Goal: Task Accomplishment & Management: Manage account settings

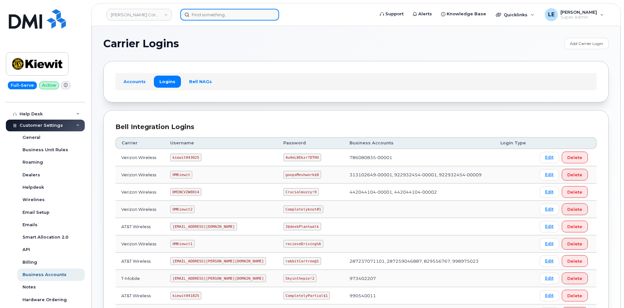
click at [218, 17] on input at bounding box center [229, 15] width 99 height 12
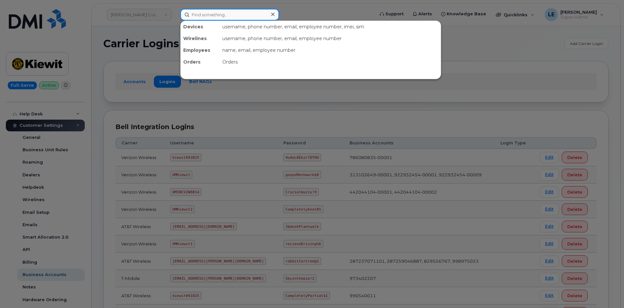
paste input "552168"
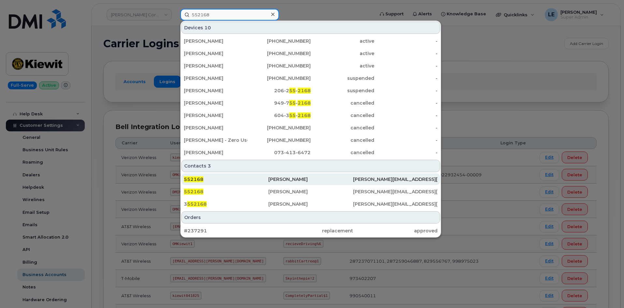
type input "552168"
click at [218, 179] on div "552168" at bounding box center [226, 179] width 84 height 7
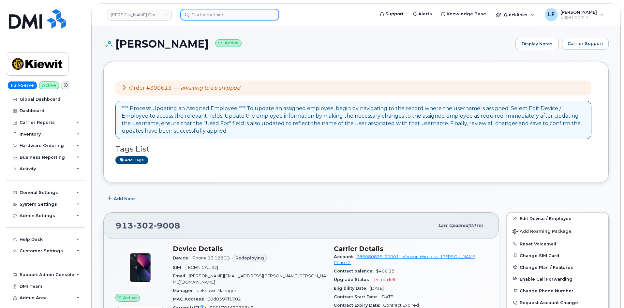
click at [230, 18] on input at bounding box center [229, 15] width 99 height 12
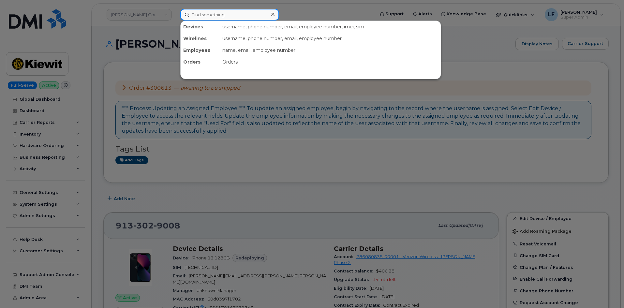
paste input "[PERSON_NAME]"
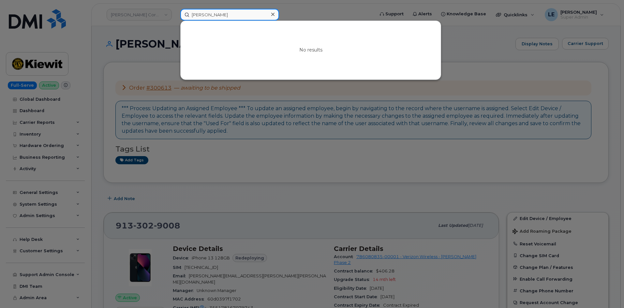
click at [221, 14] on input "[PERSON_NAME]" at bounding box center [229, 15] width 99 height 12
type input "Mario Alsidez Longoria"
click at [271, 14] on icon at bounding box center [272, 14] width 3 height 5
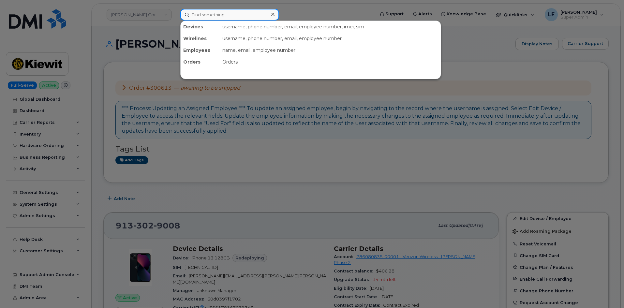
click at [263, 14] on input at bounding box center [229, 15] width 99 height 12
paste input "00552168"
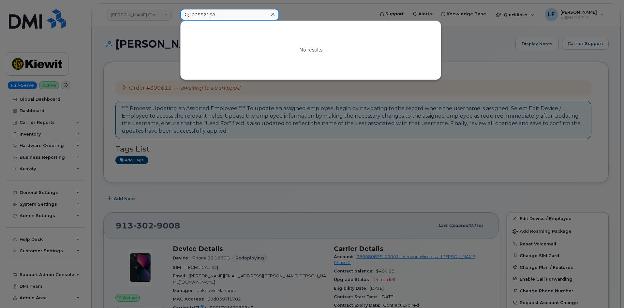
click at [250, 16] on input "00552168" at bounding box center [229, 15] width 99 height 12
paste input "Tucker Bales"
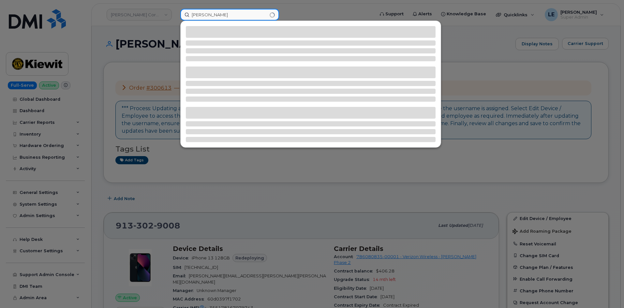
type input "Tucker Bales"
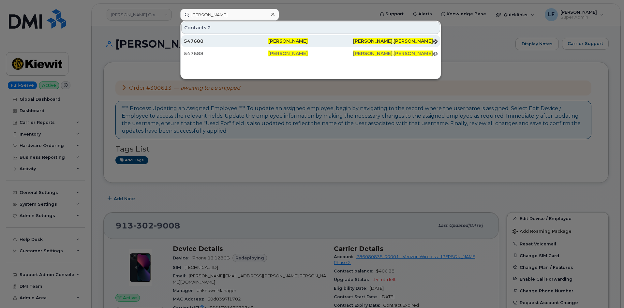
click at [235, 40] on div "547688" at bounding box center [226, 41] width 84 height 7
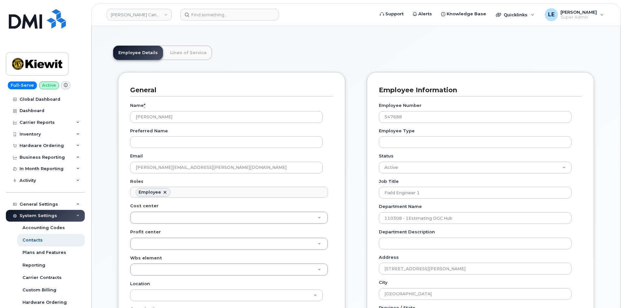
scroll to position [65, 0]
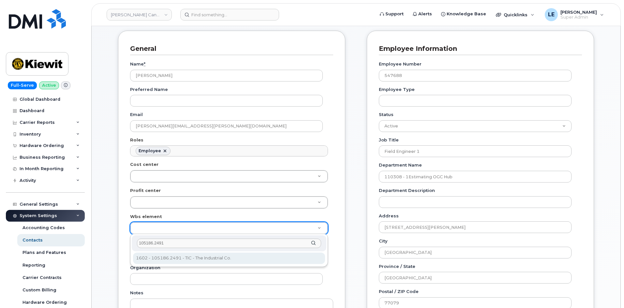
type input "105186.2491"
type input "4427978"
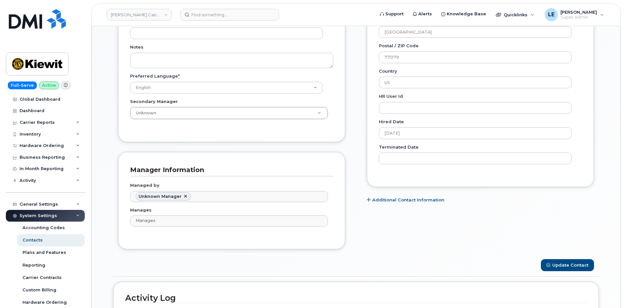
scroll to position [326, 0]
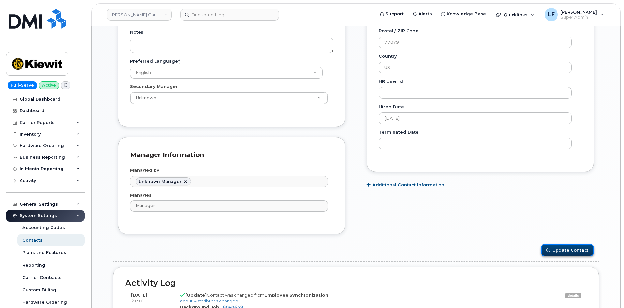
click at [582, 254] on button "Update Contact" at bounding box center [567, 250] width 53 height 12
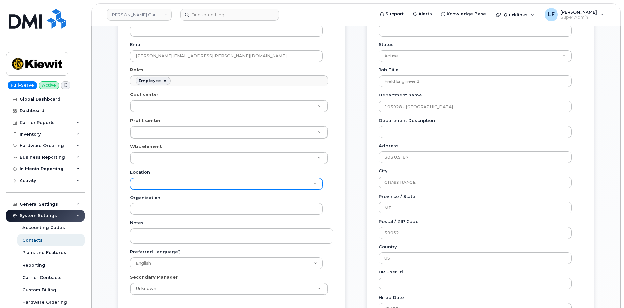
scroll to position [163, 0]
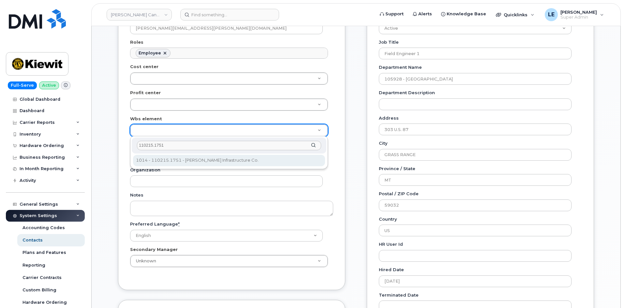
type input "110215.1751"
type input "33462894"
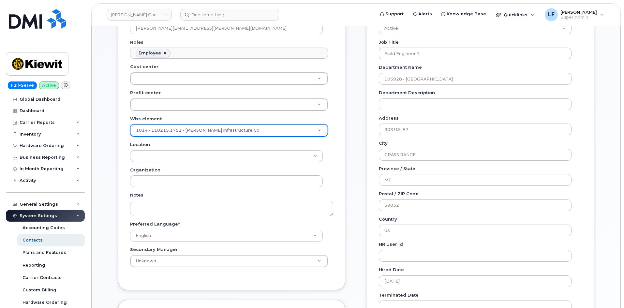
click at [350, 159] on div "General Name * Mario Alsidez-Longoria Preferred Name Email MARIO.ALSIDEZLONGORI…" at bounding box center [231, 170] width 237 height 474
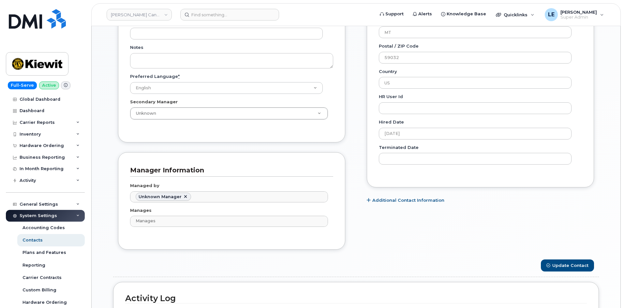
scroll to position [359, 0]
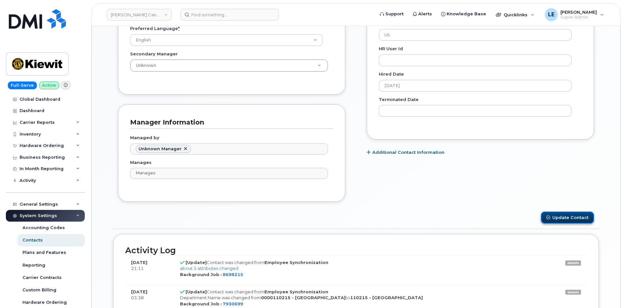
click at [574, 219] on button "Update Contact" at bounding box center [567, 218] width 53 height 12
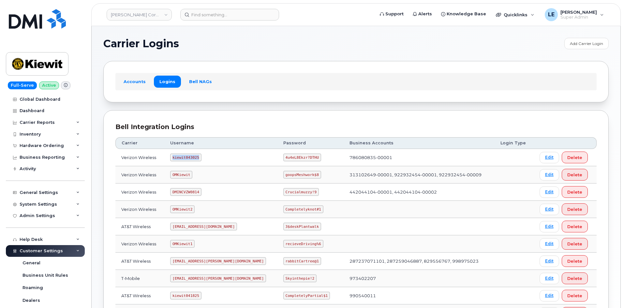
drag, startPoint x: 176, startPoint y: 158, endPoint x: 202, endPoint y: 158, distance: 26.1
click at [201, 158] on code "kiewit043025" at bounding box center [185, 158] width 31 height 8
copy code "kiewit043025"
drag, startPoint x: 265, startPoint y: 157, endPoint x: 295, endPoint y: 159, distance: 30.3
click at [295, 159] on code "4u4eL8Ekzr?DTHU" at bounding box center [302, 158] width 38 height 8
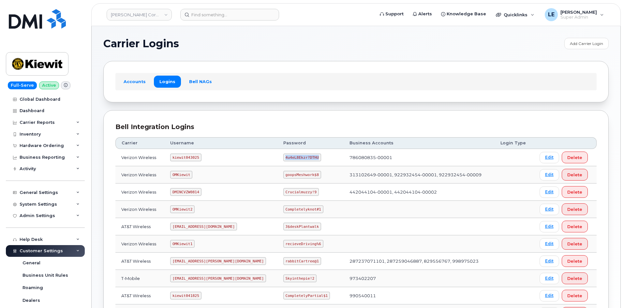
copy code "4u4eL8Ekzr?DTHU"
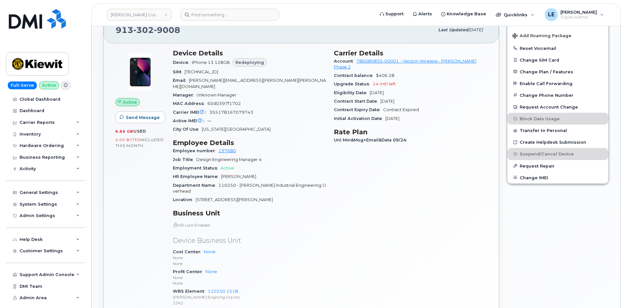
scroll to position [228, 0]
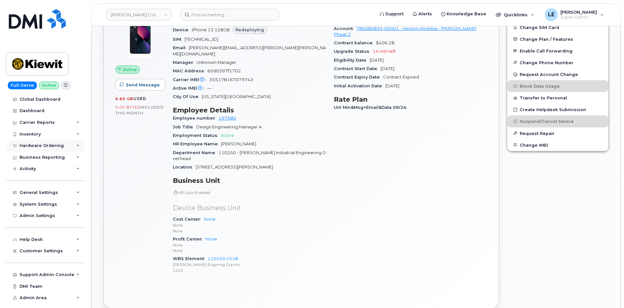
click at [54, 149] on div "Hardware Ordering" at bounding box center [45, 146] width 79 height 12
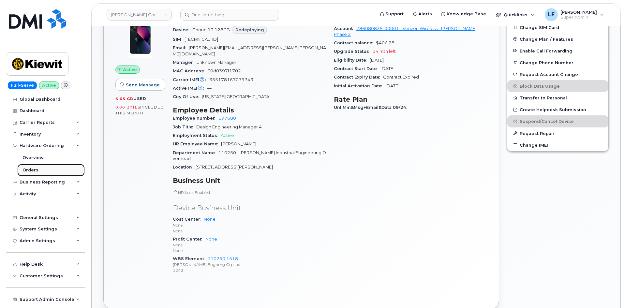
click at [48, 172] on link "Orders" at bounding box center [50, 170] width 67 height 12
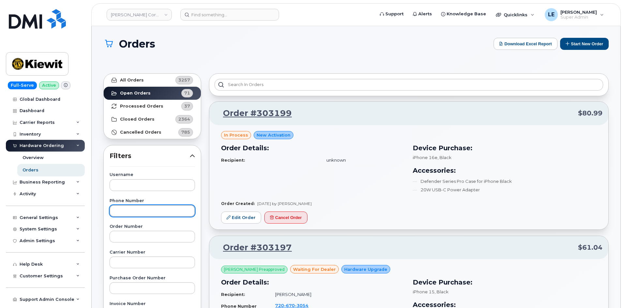
click at [150, 212] on input "text" at bounding box center [152, 211] width 85 height 12
click at [136, 231] on div "Order Number" at bounding box center [152, 234] width 85 height 18
click at [139, 214] on input "text" at bounding box center [152, 211] width 85 height 12
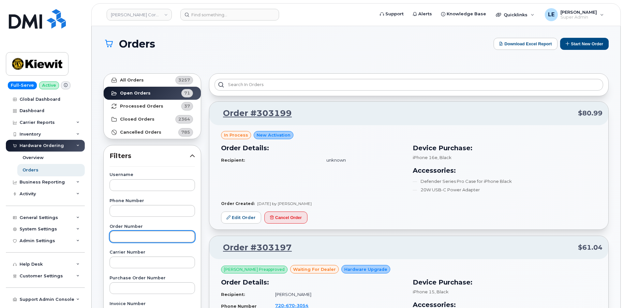
click at [136, 239] on input "text" at bounding box center [152, 237] width 85 height 12
paste input "303191"
type input "303191"
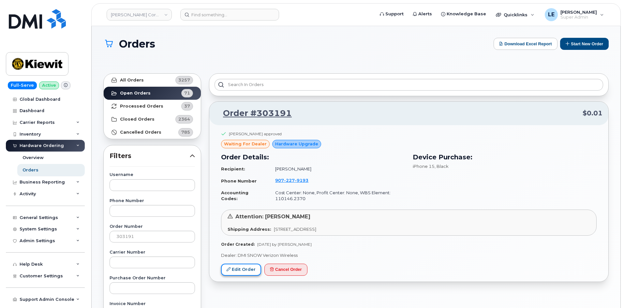
click at [240, 266] on link "Edit Order" at bounding box center [241, 270] width 40 height 12
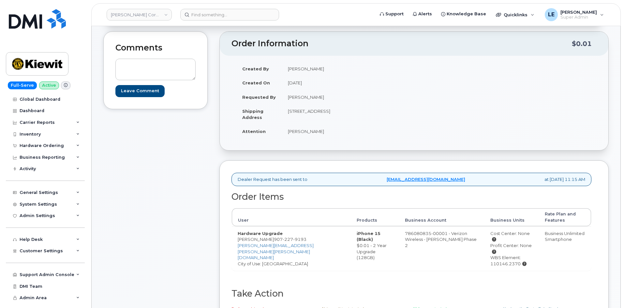
scroll to position [65, 0]
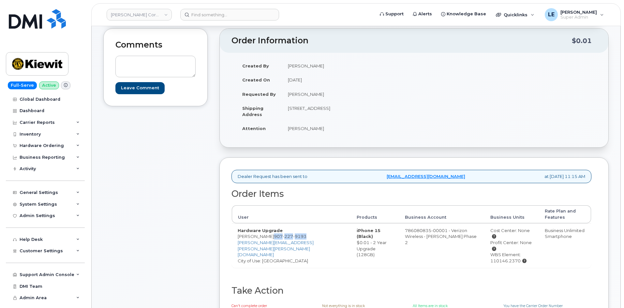
drag, startPoint x: 264, startPoint y: 230, endPoint x: 297, endPoint y: 230, distance: 32.6
click at [297, 230] on td "Hardware Upgrade Kyle Welker 907 227 9193 KYLE.WELKER@KIEWIT.COM City of Use: A…" at bounding box center [291, 245] width 119 height 44
copy span "907 227 9193"
click at [186, 196] on div "Comments Leave Comment" at bounding box center [155, 186] width 104 height 317
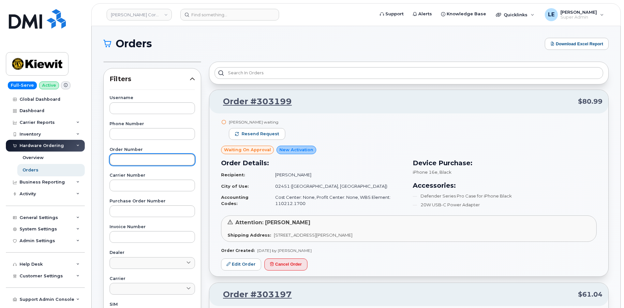
click at [138, 157] on input "text" at bounding box center [152, 160] width 85 height 12
paste input "303197"
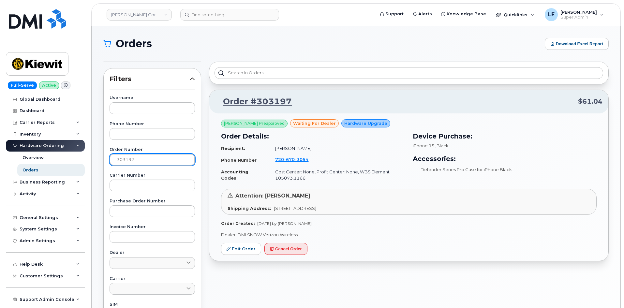
type input "303197"
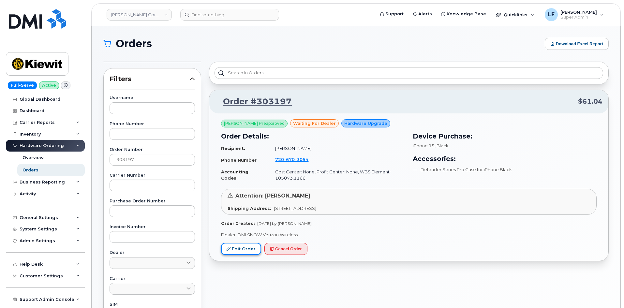
click at [236, 246] on link "Edit Order" at bounding box center [241, 249] width 40 height 12
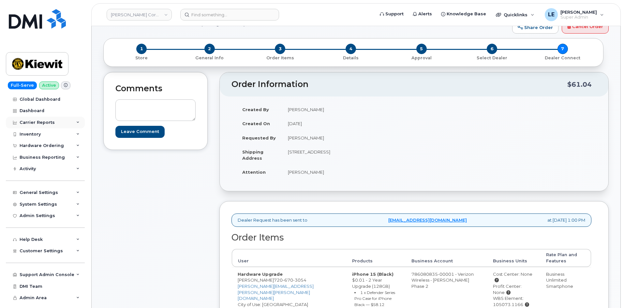
scroll to position [33, 0]
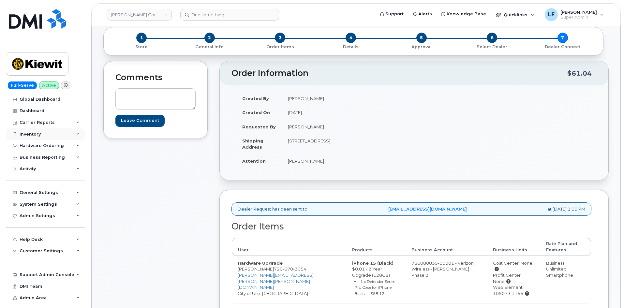
click at [37, 135] on div "Inventory" at bounding box center [30, 134] width 21 height 5
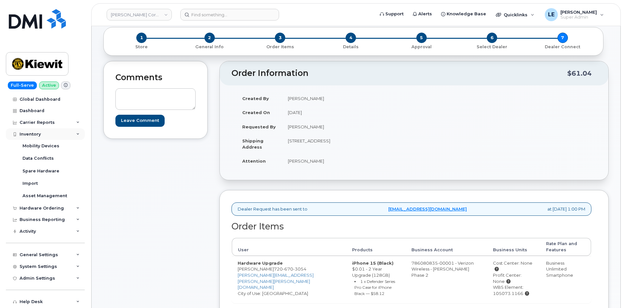
click at [38, 133] on div "Inventory" at bounding box center [30, 134] width 21 height 5
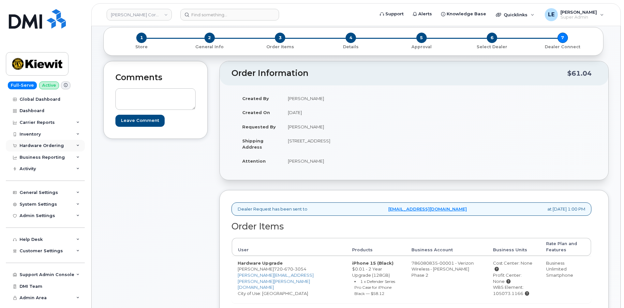
click at [40, 143] on div "Hardware Ordering" at bounding box center [45, 146] width 79 height 12
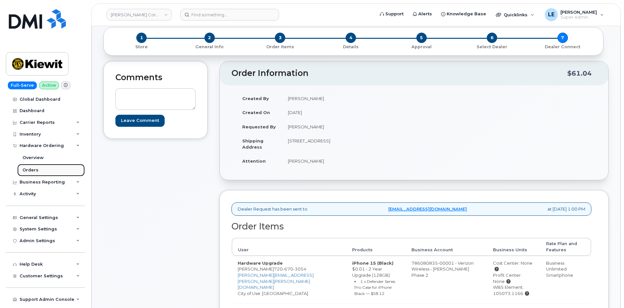
click at [40, 168] on link "Orders" at bounding box center [50, 170] width 67 height 12
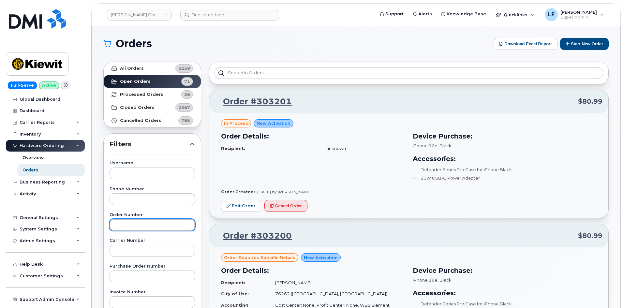
click at [140, 222] on input "text" at bounding box center [152, 225] width 85 height 12
paste input "302648"
type input "302648"
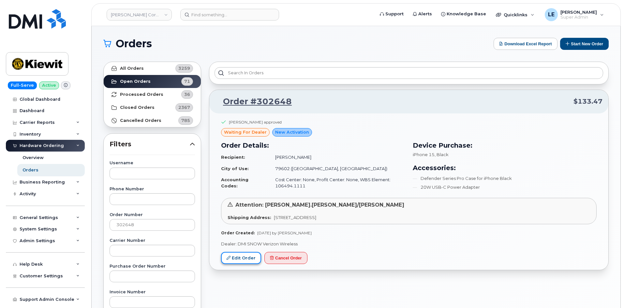
drag, startPoint x: 240, startPoint y: 260, endPoint x: 239, endPoint y: 263, distance: 3.5
click at [240, 261] on link "Edit Order" at bounding box center [241, 258] width 40 height 12
click at [238, 263] on link "Edit Order" at bounding box center [241, 258] width 40 height 12
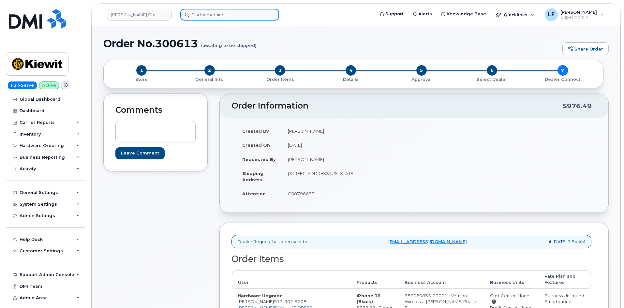
click at [207, 14] on input at bounding box center [229, 15] width 99 height 12
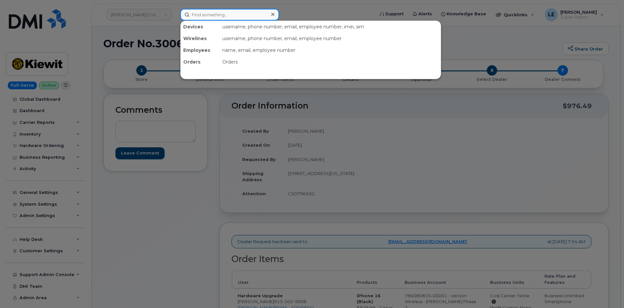
paste input "7206703054"
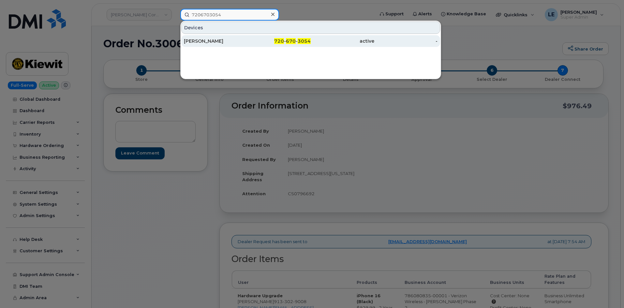
type input "7206703054"
click at [239, 39] on div "DANIEL LECUREUX" at bounding box center [216, 41] width 64 height 7
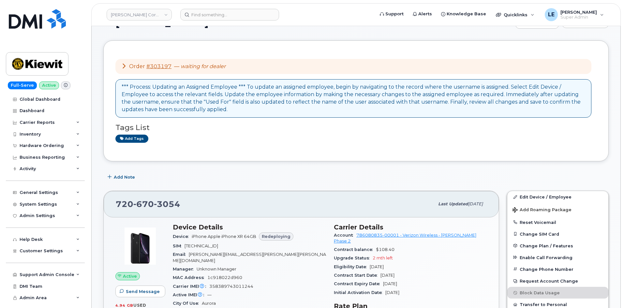
scroll to position [33, 0]
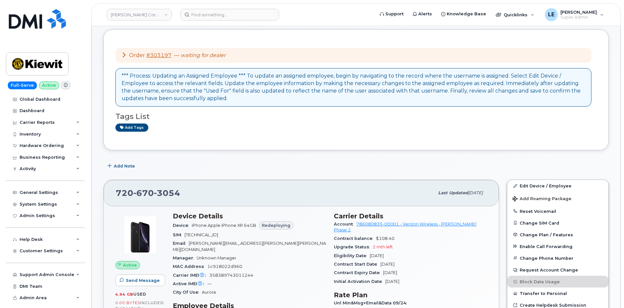
drag, startPoint x: 463, startPoint y: 234, endPoint x: 419, endPoint y: 247, distance: 45.6
click at [419, 247] on section "Carrier Details Account 786080835-00001 - Verizon Wireless - Kiewit Phase 2 Con…" at bounding box center [410, 249] width 153 height 74
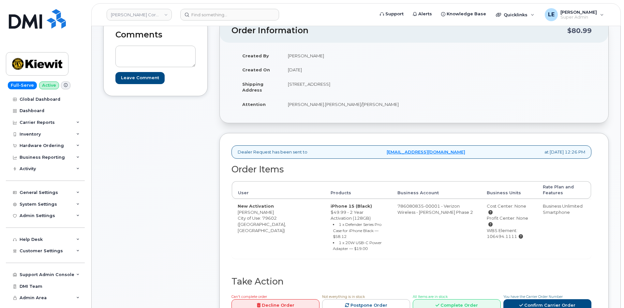
scroll to position [65, 0]
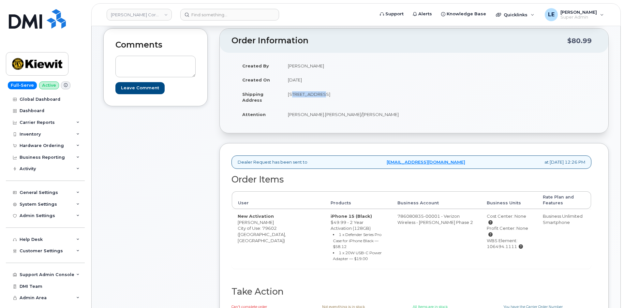
drag, startPoint x: 288, startPoint y: 96, endPoint x: 318, endPoint y: 96, distance: 30.0
click at [318, 96] on td "[STREET_ADDRESS]" at bounding box center [345, 97] width 127 height 20
copy td "118 Caddo Dr"
drag, startPoint x: 237, startPoint y: 222, endPoint x: 269, endPoint y: 228, distance: 32.3
click at [271, 227] on td "New Activation Inocencio Peña City of Use: 79602 (Abilene, TX)" at bounding box center [278, 239] width 93 height 60
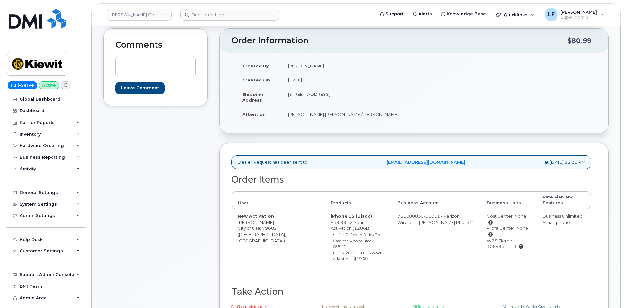
drag, startPoint x: 254, startPoint y: 238, endPoint x: 249, endPoint y: 237, distance: 5.2
click at [253, 239] on td "New Activation Inocencio Peña City of Use: 79602 (Abilene, TX)" at bounding box center [278, 239] width 93 height 60
drag, startPoint x: 237, startPoint y: 223, endPoint x: 272, endPoint y: 225, distance: 34.6
click at [272, 225] on td "New Activation Inocencio Peña City of Use: 79602 (Abilene, TX)" at bounding box center [278, 239] width 93 height 60
copy td "[PERSON_NAME]"
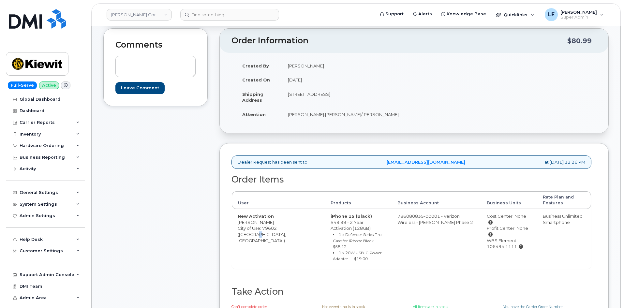
drag, startPoint x: 474, startPoint y: 234, endPoint x: 502, endPoint y: 236, distance: 28.1
click at [502, 238] on div "WBS Element: 106494.1111" at bounding box center [509, 244] width 44 height 12
copy div "106494.1111"
drag, startPoint x: 288, startPoint y: 94, endPoint x: 317, endPoint y: 96, distance: 29.8
click at [317, 96] on td "[STREET_ADDRESS]" at bounding box center [345, 97] width 127 height 20
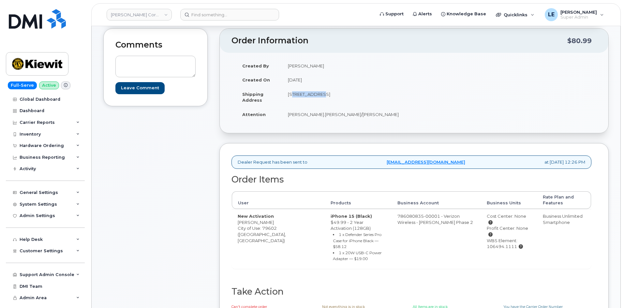
copy td "118 Caddo Dr"
drag, startPoint x: 320, startPoint y: 96, endPoint x: 335, endPoint y: 96, distance: 15.0
click at [335, 96] on td "[STREET_ADDRESS]" at bounding box center [345, 97] width 127 height 20
copy td "Abilene"
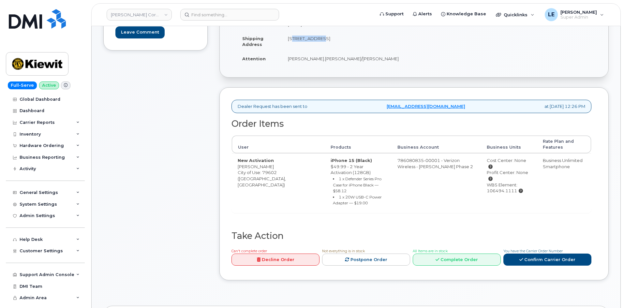
scroll to position [228, 0]
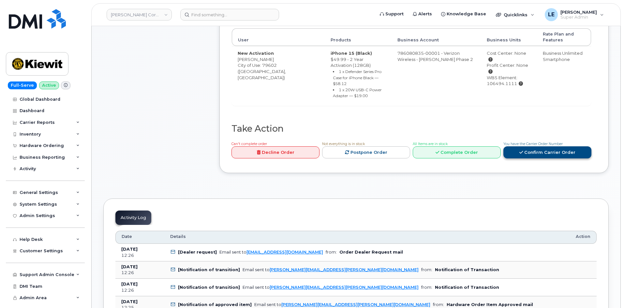
click at [541, 148] on link "Confirm Carrier Order" at bounding box center [547, 152] width 88 height 12
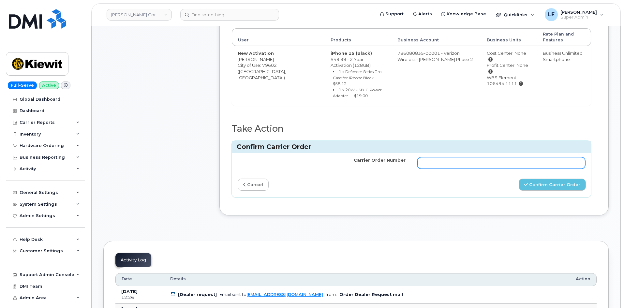
click at [477, 162] on input "Carrier Order Number" at bounding box center [501, 163] width 168 height 12
paste input "MB1000507049442"
type input "MB1000507049442"
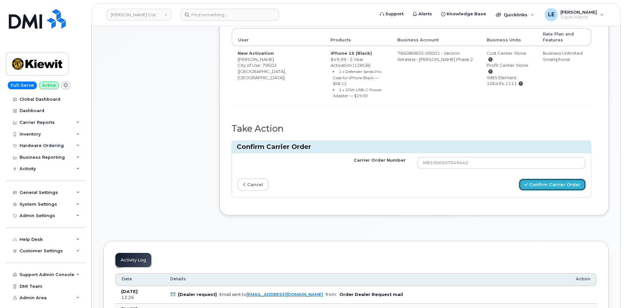
click at [543, 179] on button "Confirm Carrier Order" at bounding box center [552, 185] width 67 height 12
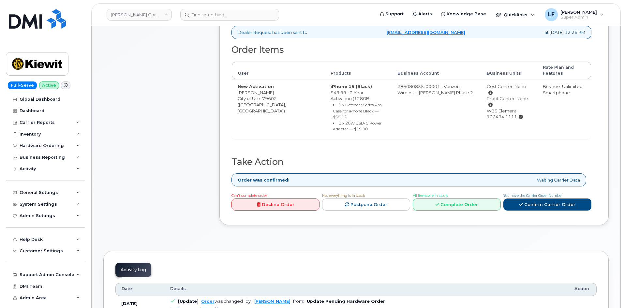
scroll to position [196, 0]
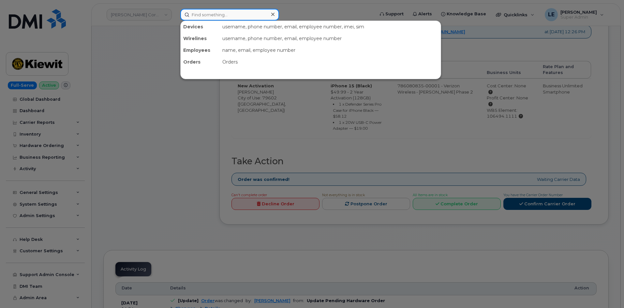
click at [201, 13] on input at bounding box center [229, 15] width 99 height 12
paste input "[EMAIL_ADDRESS][PERSON_NAME][PERSON_NAME][DOMAIN_NAME]"
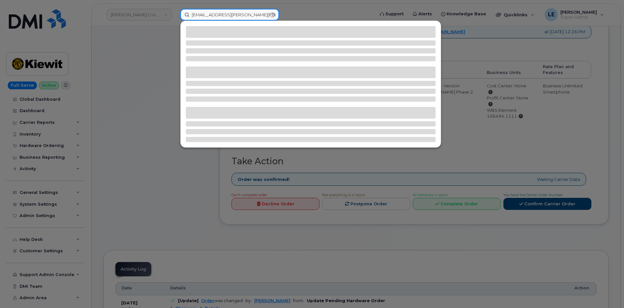
type input "[EMAIL_ADDRESS][PERSON_NAME][PERSON_NAME][DOMAIN_NAME]"
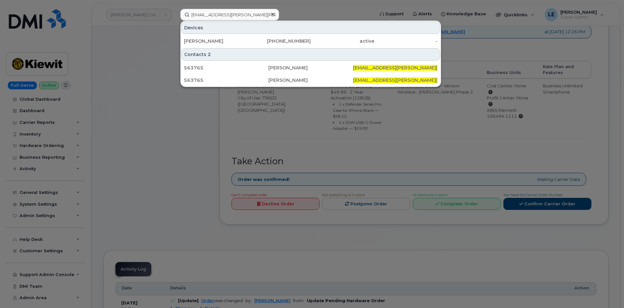
click at [136, 63] on div at bounding box center [312, 154] width 624 height 308
